Goal: Task Accomplishment & Management: Manage account settings

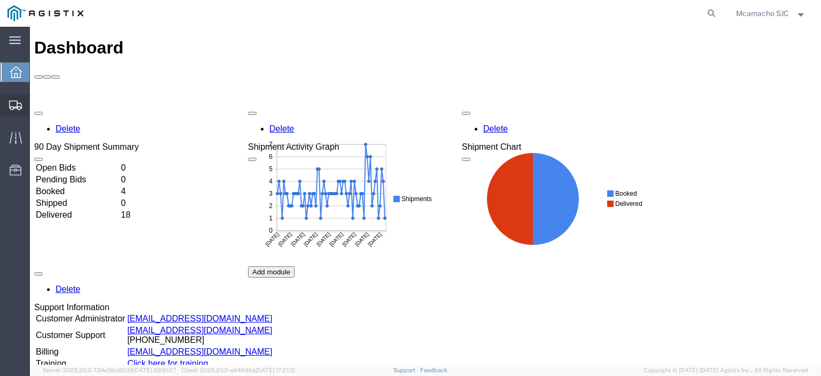
click at [37, 102] on span "Shipments" at bounding box center [32, 104] width 7 height 21
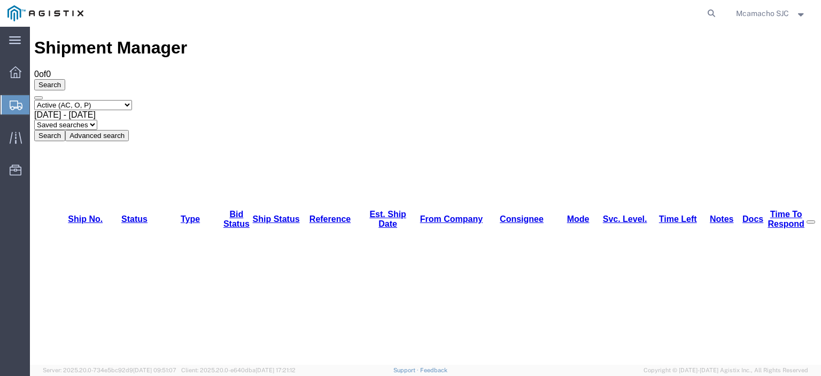
click at [85, 100] on select "Select status Active (AC, O, P) All Approved Awaiting Confirmation (AC) Booked …" at bounding box center [83, 105] width 98 height 10
select select "ALL"
click at [34, 100] on select "Select status Active (AC, O, P) All Approved Awaiting Confirmation (AC) Booked …" at bounding box center [83, 105] width 98 height 10
click at [65, 130] on button "Search" at bounding box center [49, 135] width 31 height 11
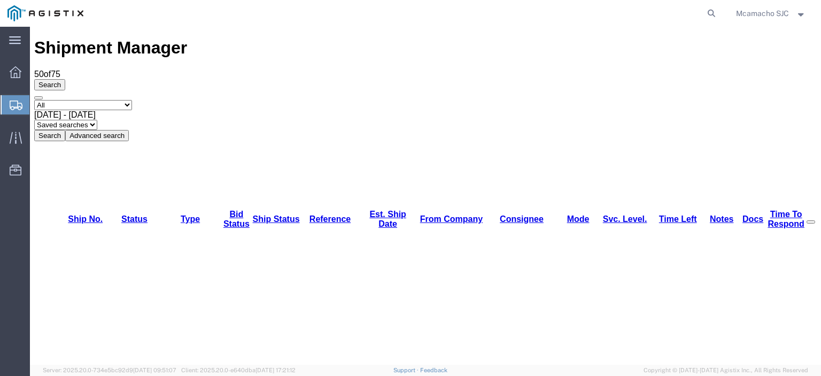
click at [65, 130] on button "Search" at bounding box center [49, 135] width 31 height 11
drag, startPoint x: 370, startPoint y: 73, endPoint x: 369, endPoint y: 50, distance: 23.0
click at [65, 130] on button "Search" at bounding box center [49, 135] width 31 height 11
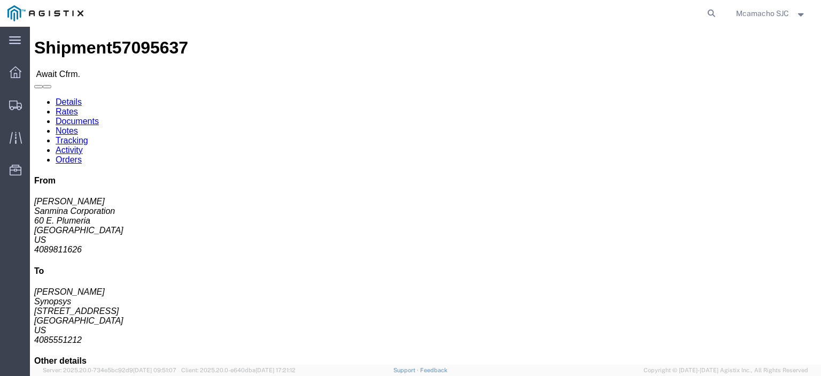
scroll to position [53, 0]
click link "Confirm"
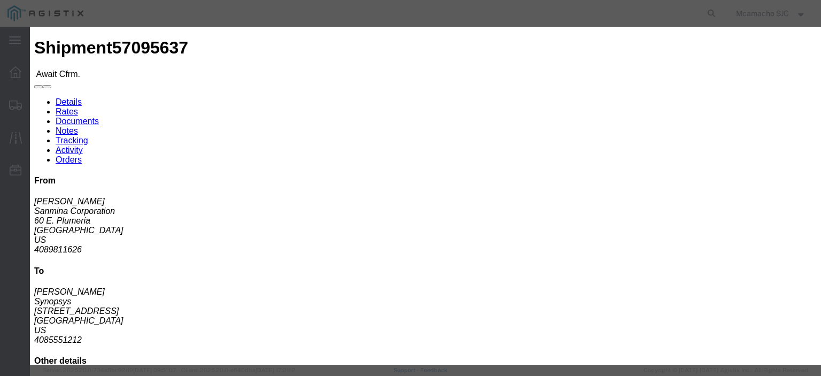
click input "text"
paste input "1001006520"
type input "1001006520"
type input "MARIA CAMACHO"
type input "4084571280"
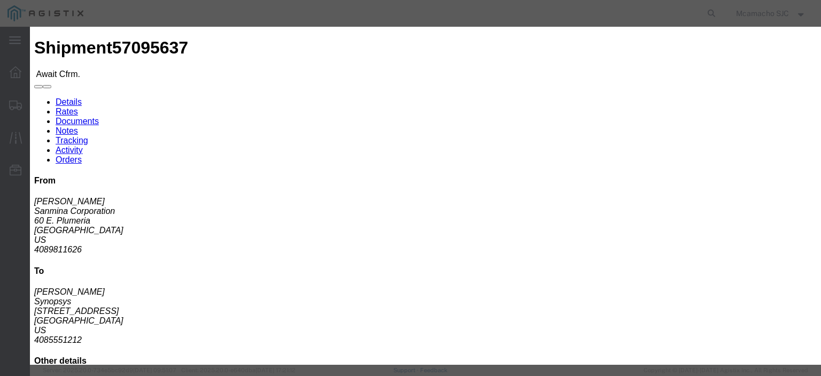
select select "1400"
click td "10"
type input "10/10/2025"
click select "Select Midnight 1 am 2 am 3 am 4 am 5 am 6 am 7 am 8 am 9 am 10 am 11 am 12 Noo…"
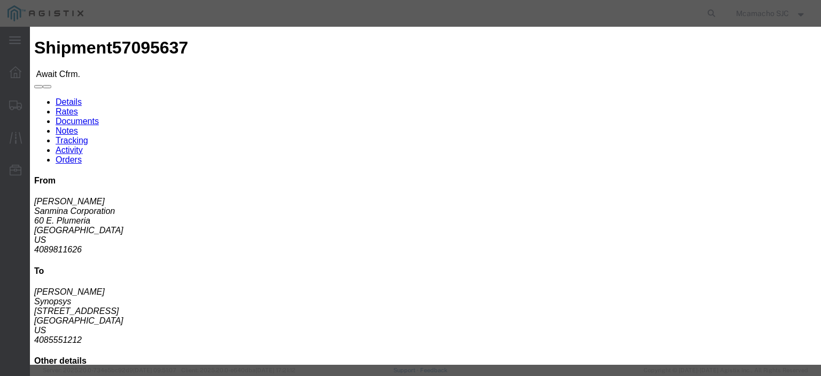
select select "1600"
click select "Select Midnight 1 am 2 am 3 am 4 am 5 am 6 am 7 am 8 am 9 am 10 am 11 am 12 Noo…"
click button "Submit"
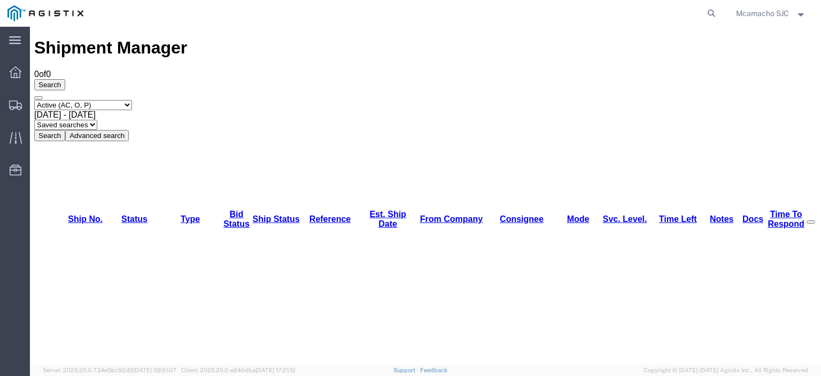
click at [83, 100] on select "Select status Active (AC, O, P) All Approved Awaiting Confirmation (AC) Booked …" at bounding box center [83, 105] width 98 height 10
select select "BOOK"
click at [34, 100] on select "Select status Active (AC, O, P) All Approved Awaiting Confirmation (AC) Booked …" at bounding box center [83, 105] width 98 height 10
click at [65, 130] on button "Search" at bounding box center [49, 135] width 31 height 11
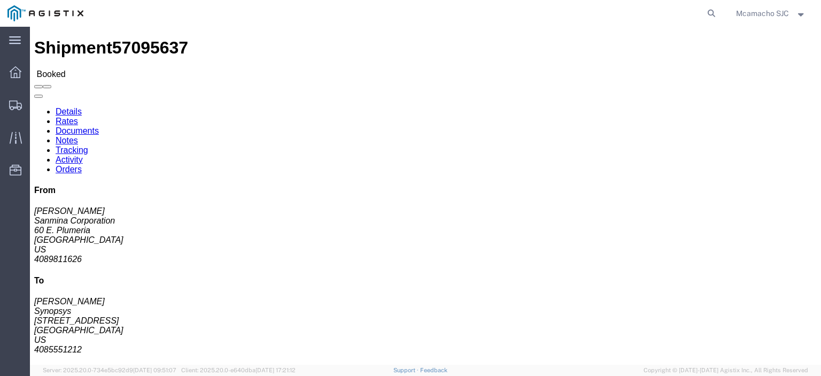
click link "Documents"
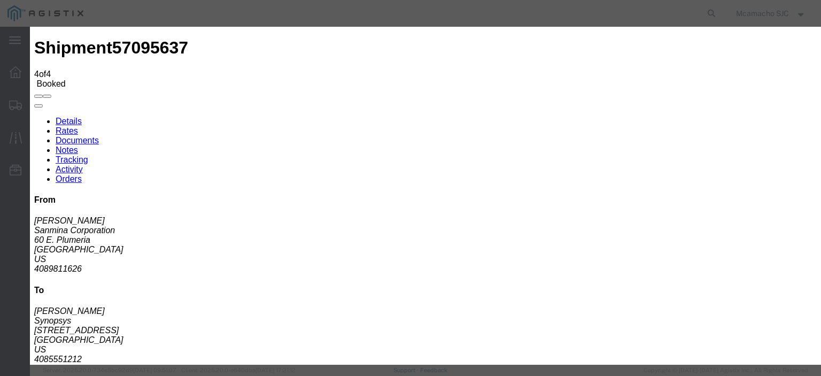
type input "C:\fakepath\1001006520.pdf"
type input "AIRGROUP"
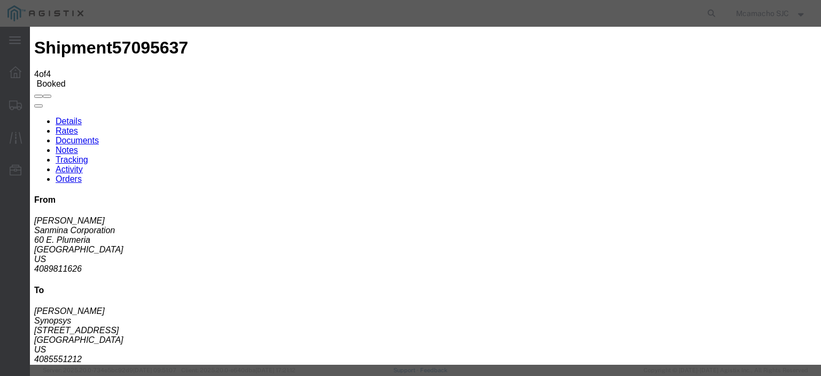
type input "HAWB"
select select "BILL_OF_LADING"
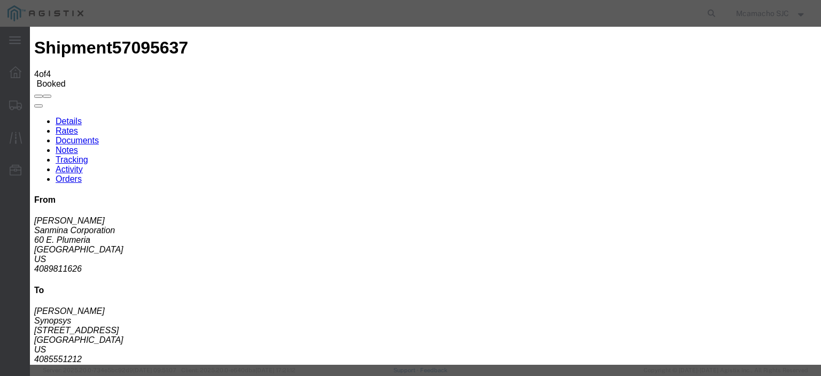
select select
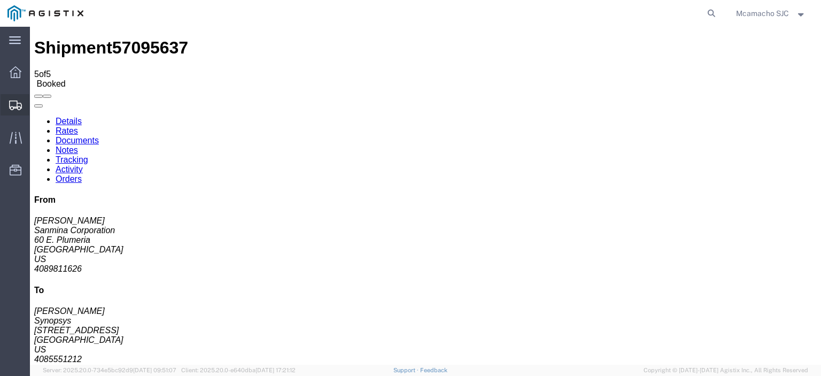
click at [14, 100] on icon at bounding box center [15, 105] width 13 height 10
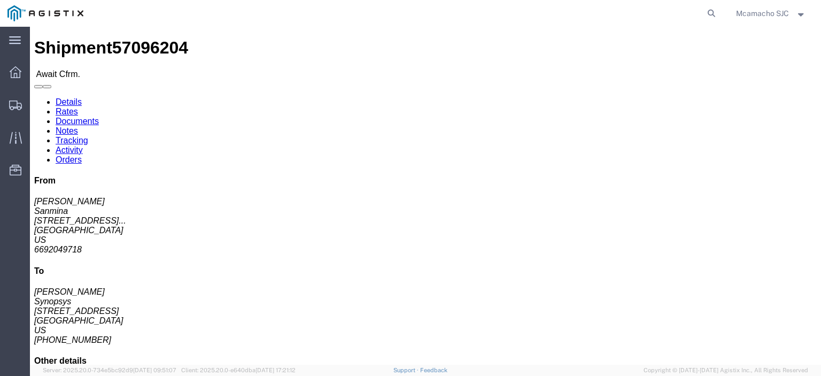
click link "Confirm"
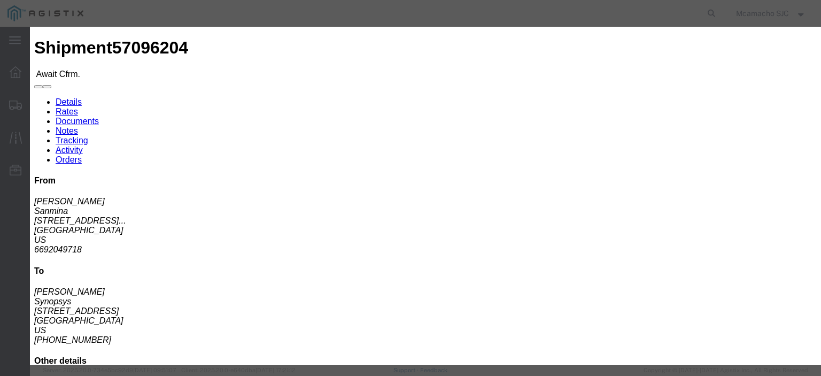
click input "text"
paste input "1001006556"
type input "1001006556"
type input "MARIA CAMACHO"
type input "4084571280"
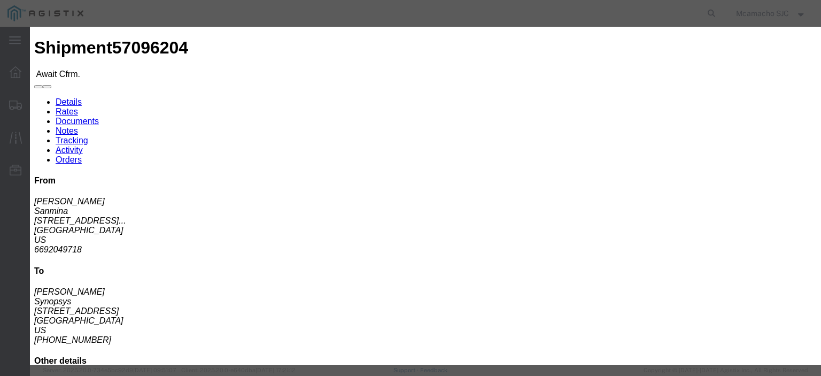
select select "1400"
click td "10"
type input "10/10/2025"
click select "Select Midnight 1 am 2 am 3 am 4 am 5 am 6 am 7 am 8 am 9 am 10 am 11 am 12 Noo…"
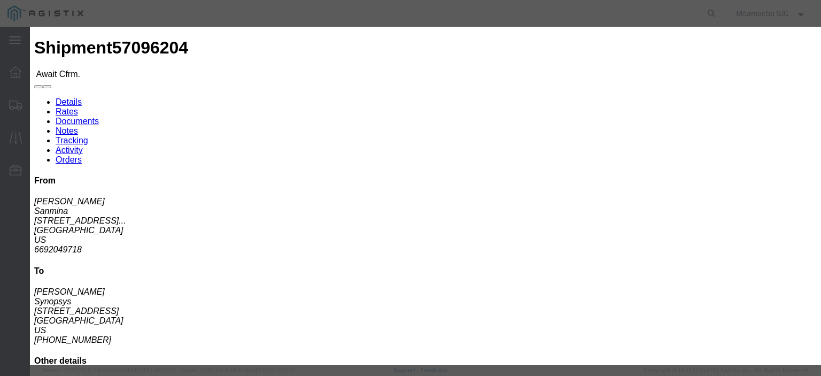
select select "1600"
click select "Select Midnight 1 am 2 am 3 am 4 am 5 am 6 am 7 am 8 am 9 am 10 am 11 am 12 Noo…"
click button "Submit"
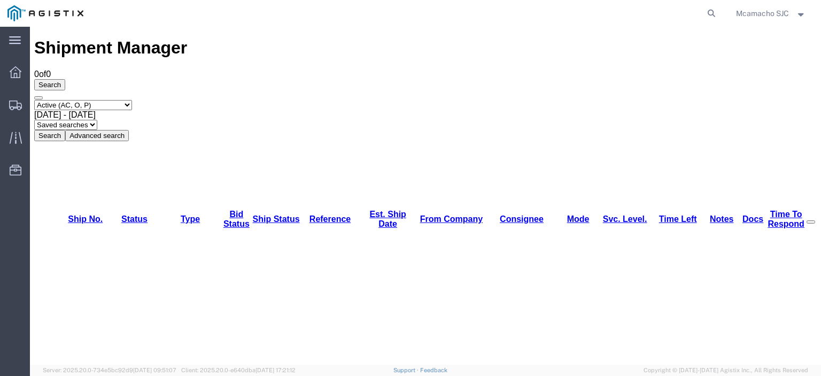
click at [84, 100] on select "Select status Active (AC, O, P) All Approved Awaiting Confirmation (AC) Booked …" at bounding box center [83, 105] width 98 height 10
select select "BOOK"
click at [34, 100] on select "Select status Active (AC, O, P) All Approved Awaiting Confirmation (AC) Booked …" at bounding box center [83, 105] width 98 height 10
click at [100, 100] on select "Select status Active (AC, O, P) All Approved Awaiting Confirmation (AC) Booked …" at bounding box center [83, 105] width 98 height 10
click at [65, 130] on button "Search" at bounding box center [49, 135] width 31 height 11
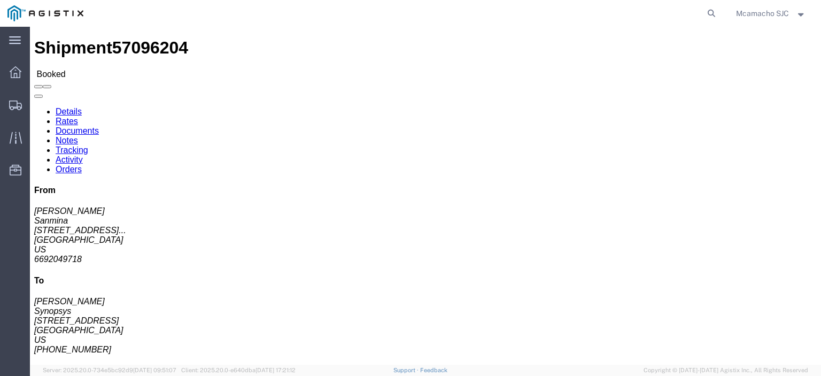
click link "Documents"
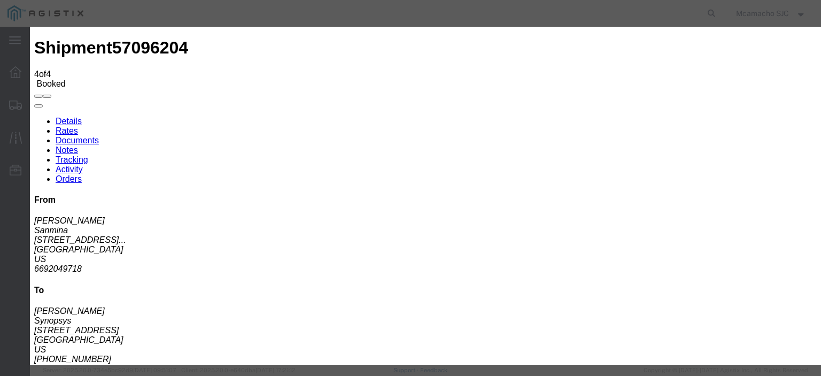
type input "C:\fakepath\1001006556.pdf"
type input "AIRGROUP"
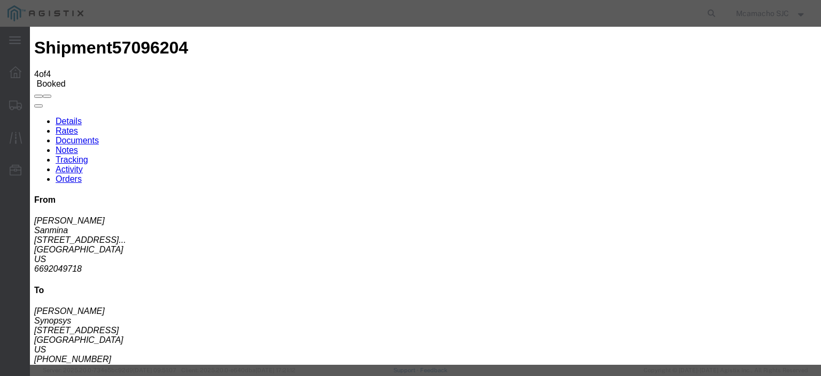
type input "HAWB"
select select "BILL_OF_LADING"
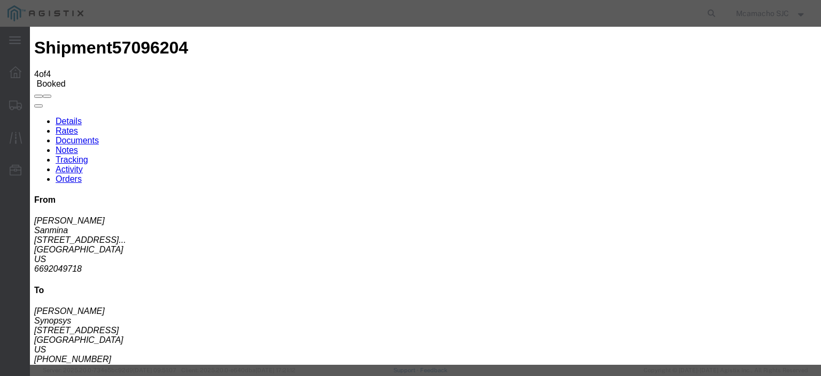
select select
